Goal: Navigation & Orientation: Find specific page/section

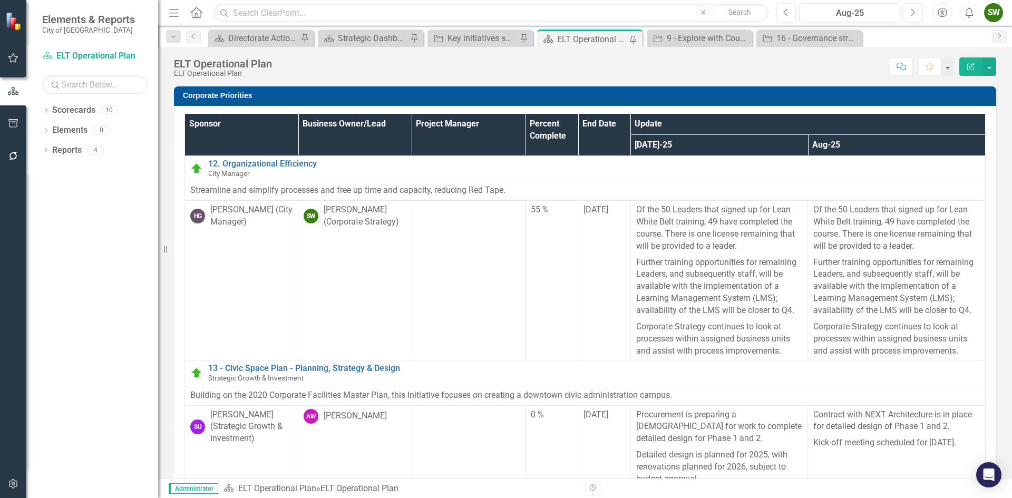
scroll to position [462, 0]
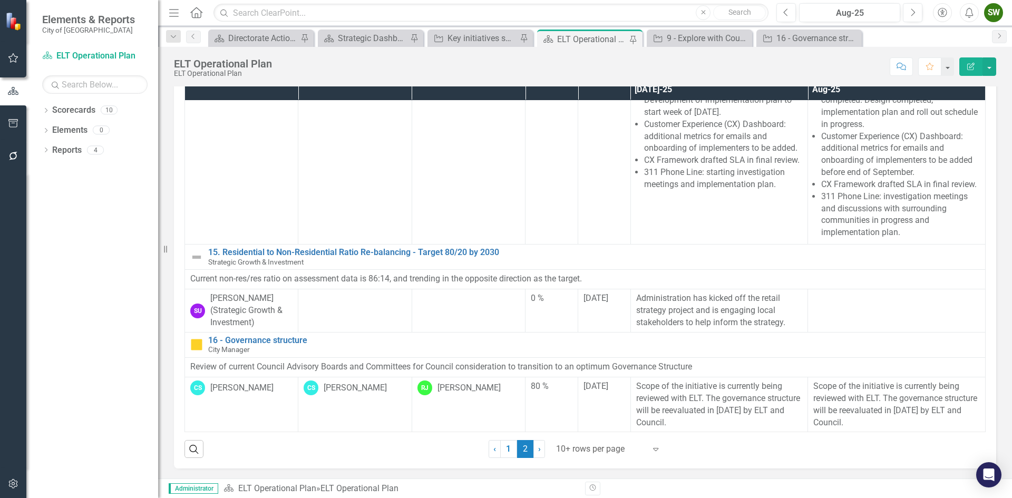
scroll to position [56, 0]
click at [506, 451] on link "1" at bounding box center [508, 449] width 17 height 18
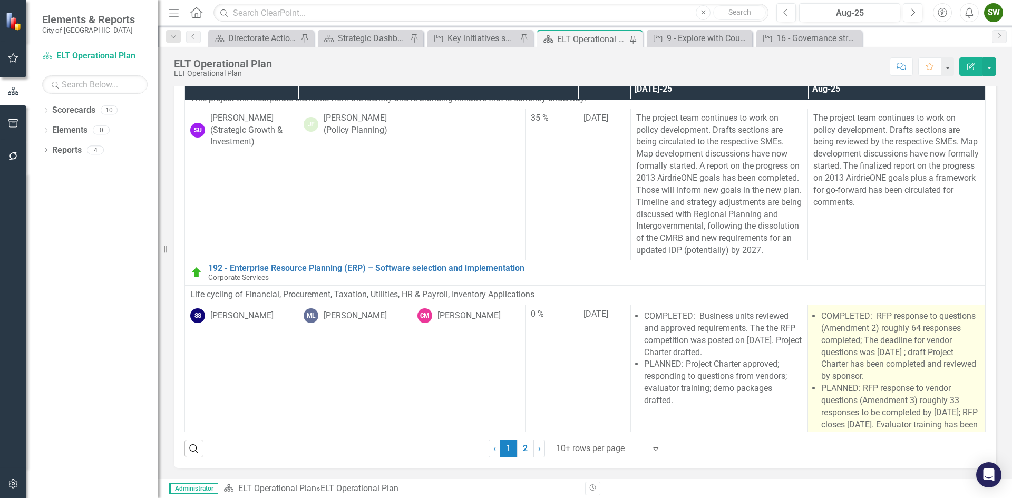
scroll to position [1317, 0]
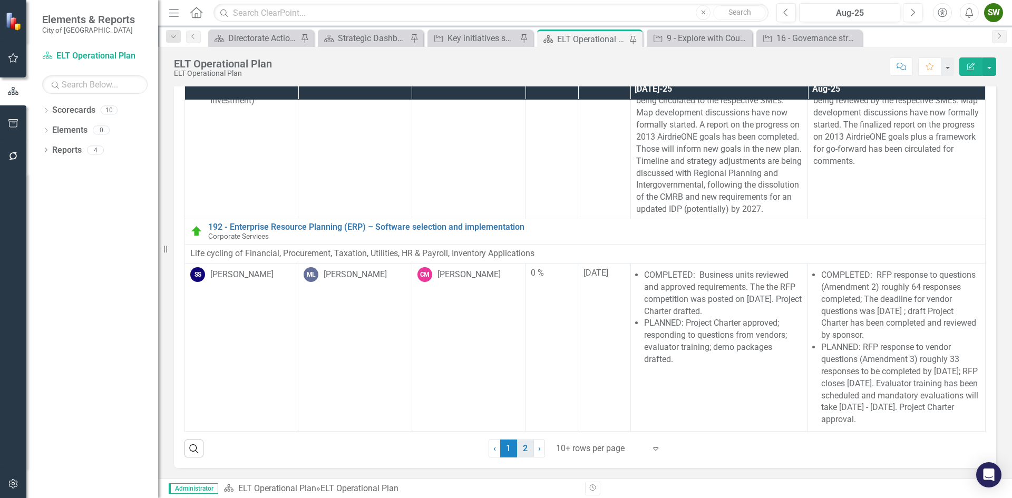
click at [521, 447] on link "2" at bounding box center [525, 449] width 17 height 18
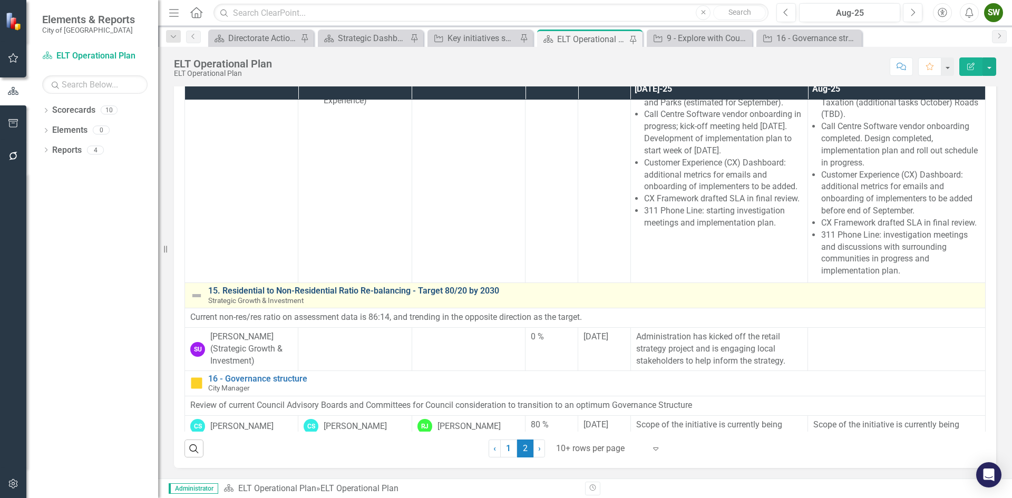
scroll to position [462, 0]
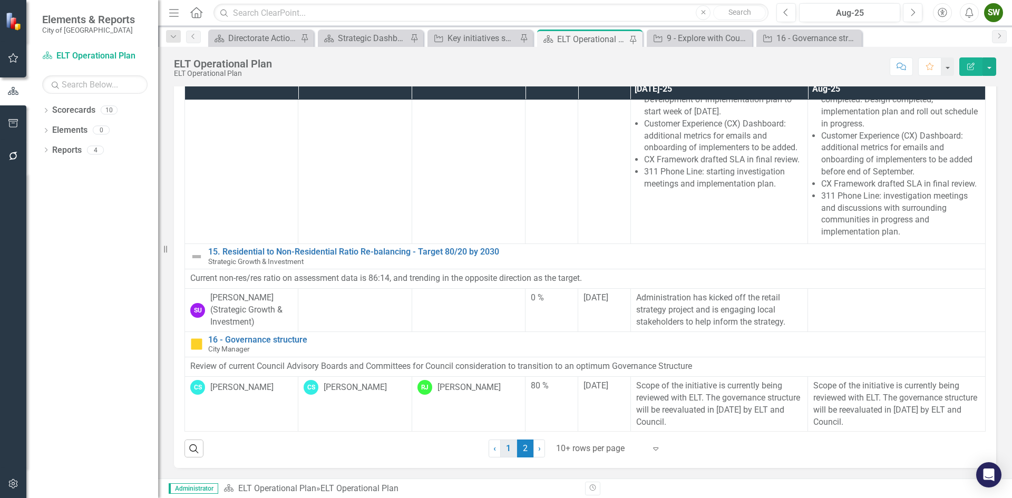
click at [504, 446] on link "1" at bounding box center [508, 449] width 17 height 18
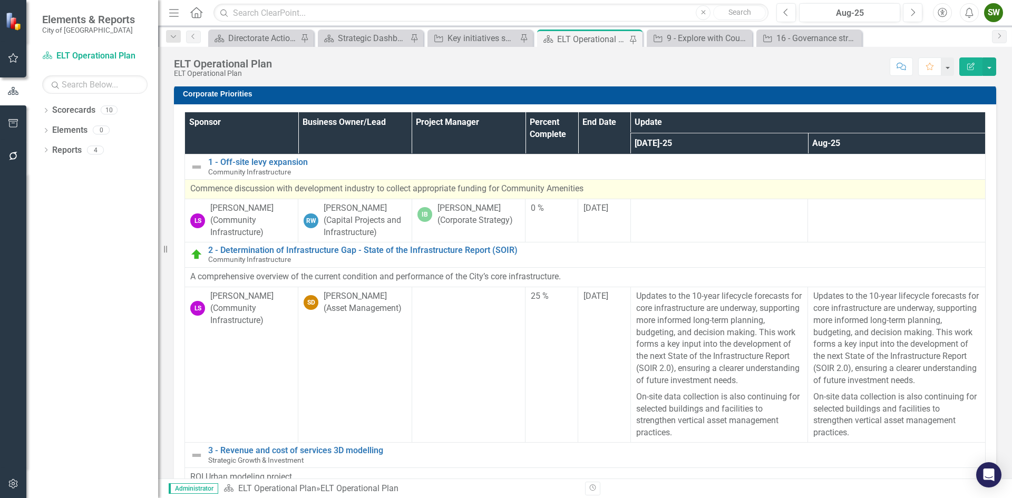
scroll to position [0, 0]
